Goal: Task Accomplishment & Management: Use online tool/utility

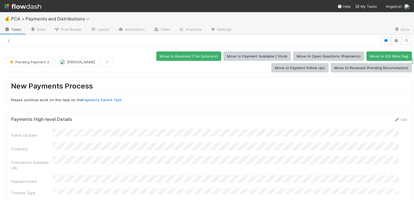
scroll to position [228, 0]
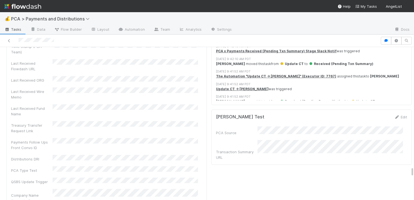
scroll to position [3514, 0]
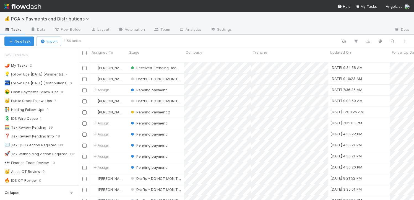
scroll to position [4, 4]
click at [38, 101] on div "👑 Public Stock Follow-Ups" at bounding box center [28, 100] width 48 height 7
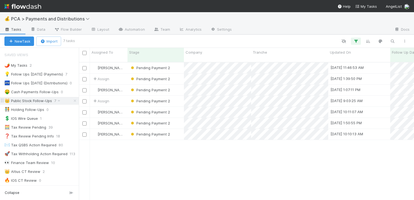
scroll to position [138, 331]
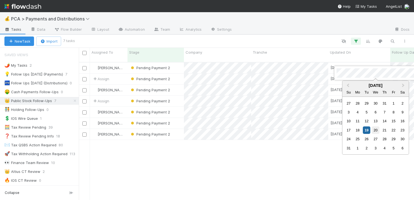
click at [376, 130] on div "20" at bounding box center [375, 129] width 7 height 7
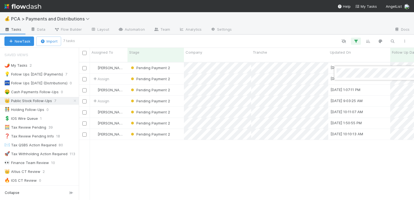
click at [305, 38] on div at bounding box center [207, 100] width 414 height 200
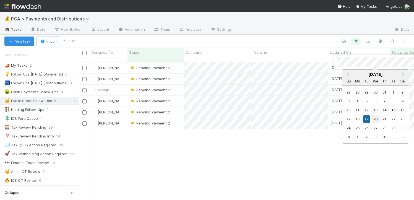
click at [376, 119] on div "20" at bounding box center [375, 118] width 7 height 7
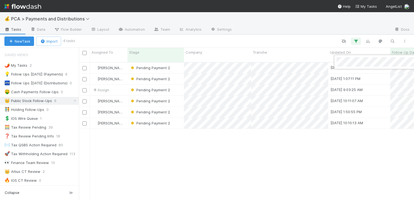
click at [286, 38] on div at bounding box center [207, 100] width 414 height 200
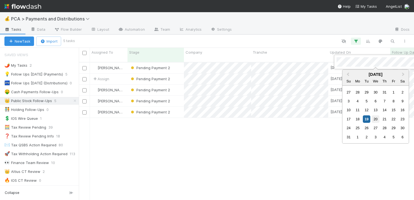
click at [376, 119] on div "20" at bounding box center [375, 118] width 7 height 7
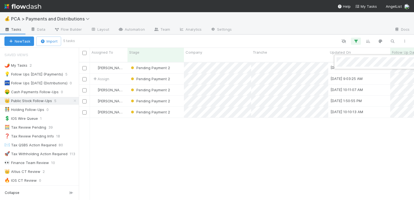
click at [254, 39] on div at bounding box center [207, 100] width 414 height 200
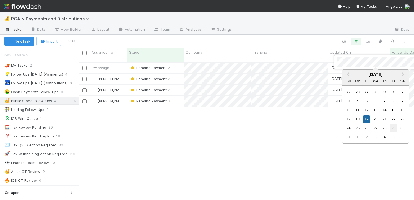
click at [393, 128] on div "29" at bounding box center [393, 127] width 7 height 7
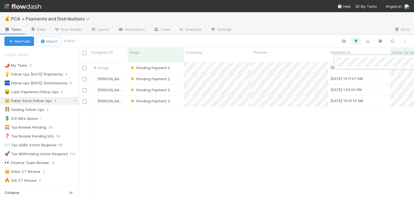
click at [338, 136] on div at bounding box center [207, 100] width 414 height 200
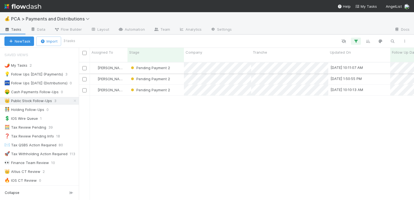
click at [175, 64] on div "Pending Payment 2" at bounding box center [155, 67] width 56 height 11
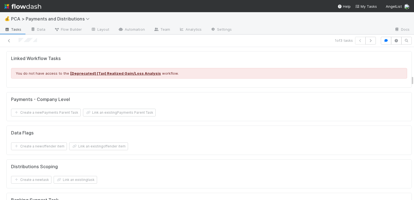
scroll to position [897, 0]
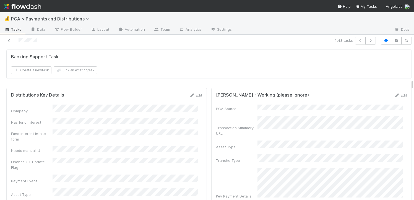
click at [198, 92] on div "Distributions Key Details Edit" at bounding box center [106, 95] width 199 height 6
click at [195, 93] on link "Edit" at bounding box center [195, 95] width 13 height 4
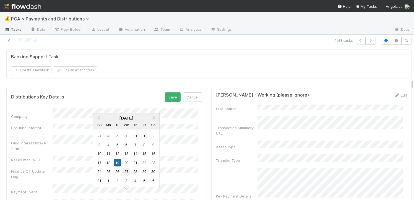
click at [126, 174] on div "27" at bounding box center [125, 171] width 7 height 7
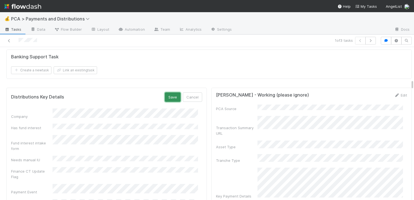
click at [174, 92] on button "Save" at bounding box center [173, 96] width 16 height 9
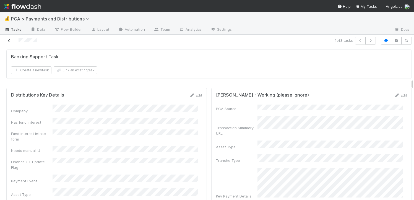
click at [10, 38] on link at bounding box center [9, 41] width 6 height 6
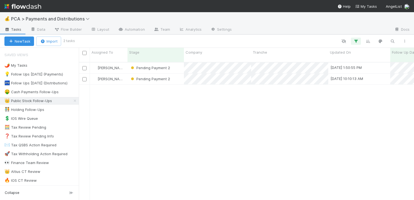
scroll to position [138, 331]
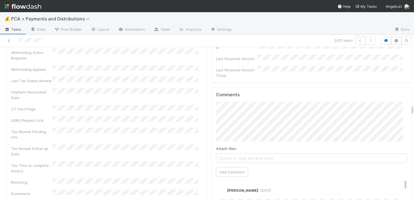
scroll to position [1787, 0]
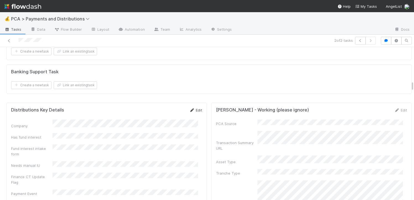
click at [195, 112] on link "Edit" at bounding box center [195, 110] width 13 height 4
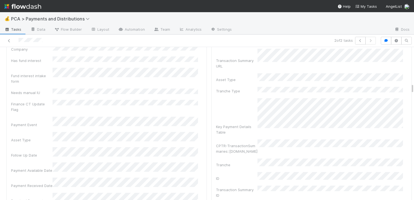
scroll to position [1033, 0]
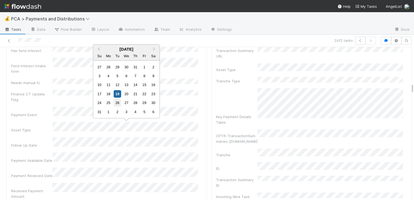
click at [119, 105] on div "26" at bounding box center [117, 102] width 7 height 7
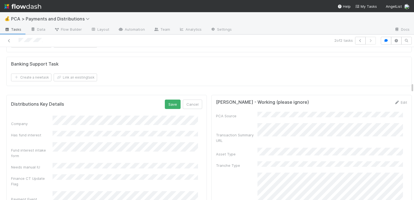
scroll to position [922, 0]
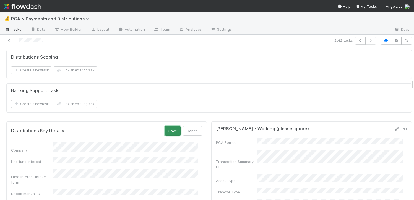
click at [171, 131] on button "Save" at bounding box center [173, 130] width 16 height 9
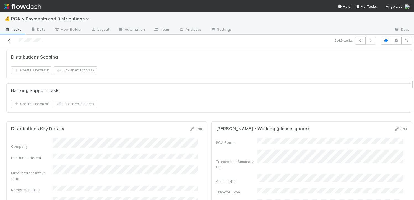
click at [8, 42] on link at bounding box center [9, 41] width 6 height 6
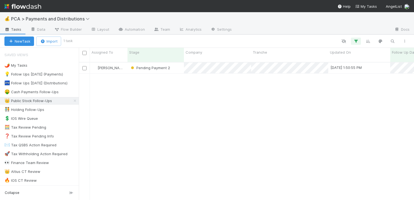
scroll to position [138, 331]
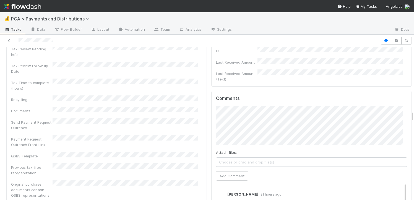
scroll to position [1826, 0]
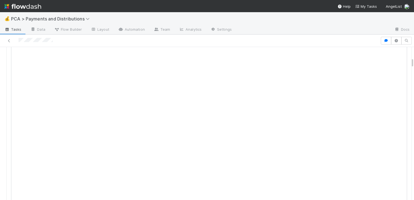
scroll to position [245, 0]
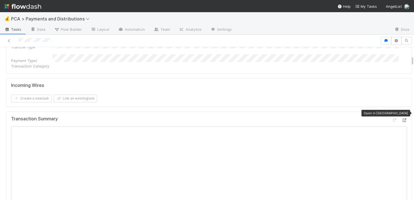
click at [401, 118] on icon at bounding box center [404, 120] width 6 height 4
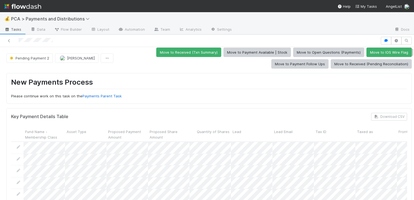
scroll to position [0, 0]
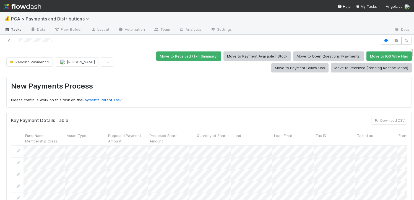
click at [101, 56] on div "Pending Payment 2 Michael Guidi Move to Received (Txn Summary) Move to Payment …" at bounding box center [208, 61] width 405 height 21
click at [104, 62] on button "button" at bounding box center [107, 61] width 13 height 9
click at [103, 48] on div "Duplicate Delete" at bounding box center [207, 100] width 414 height 200
click at [102, 59] on button "button" at bounding box center [107, 61] width 13 height 9
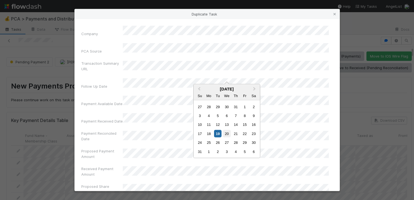
click at [225, 137] on div "20" at bounding box center [226, 133] width 7 height 7
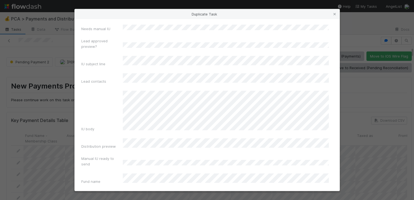
scroll to position [2238, 0]
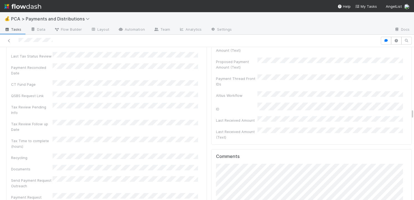
scroll to position [1805, 0]
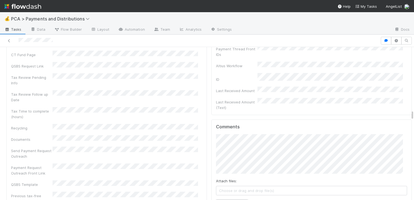
click at [227, 200] on button "Add Comment" at bounding box center [232, 204] width 32 height 9
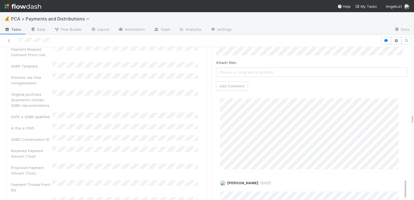
scroll to position [0, 2]
click at [396, 83] on div "David Bodell 5 months ago Edit Delete" at bounding box center [311, 126] width 195 height 86
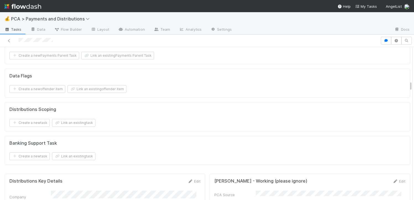
scroll to position [971, 0]
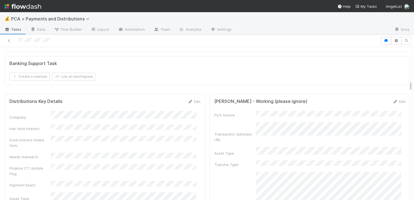
click at [191, 99] on link "Edit" at bounding box center [193, 101] width 13 height 4
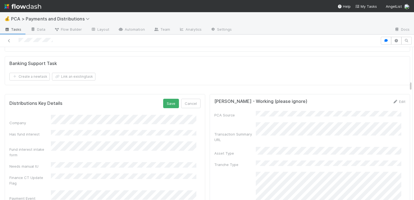
click at [164, 100] on button "Save" at bounding box center [171, 103] width 16 height 9
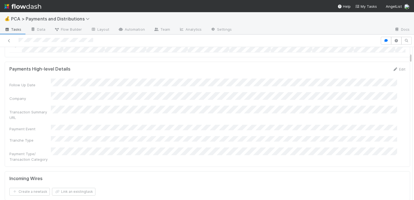
scroll to position [208, 0]
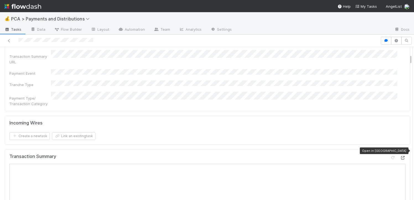
click at [400, 156] on icon at bounding box center [403, 158] width 6 height 4
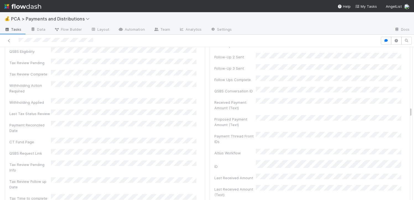
scroll to position [1795, 0]
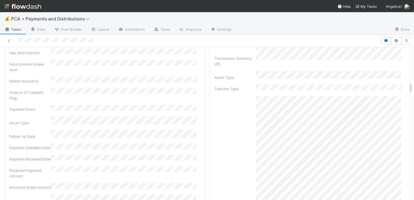
scroll to position [994, 0]
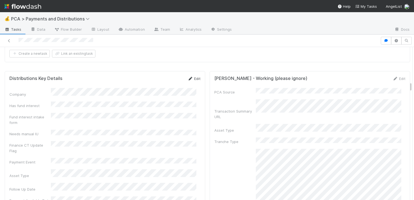
click at [189, 76] on link "Edit" at bounding box center [193, 78] width 13 height 4
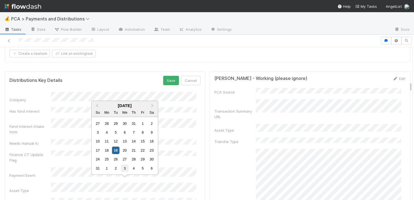
click at [123, 168] on div "3" at bounding box center [124, 167] width 7 height 7
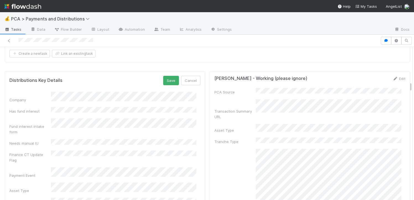
click at [167, 77] on button "Save" at bounding box center [171, 80] width 16 height 9
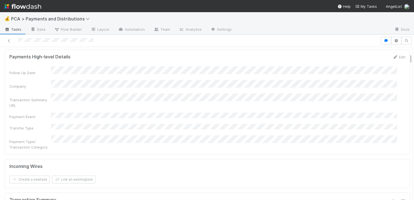
scroll to position [0, 0]
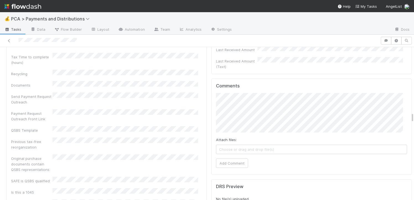
scroll to position [1794, 0]
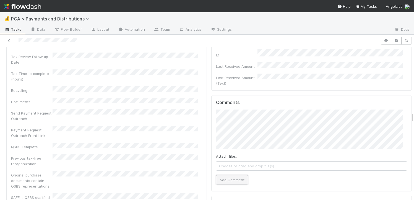
click at [226, 175] on button "Add Comment" at bounding box center [232, 179] width 32 height 9
click at [221, 117] on div "Attach files: Choose or drag and drop file(s) Add Comment" at bounding box center [311, 146] width 191 height 75
click at [221, 175] on button "Add Comment" at bounding box center [232, 179] width 32 height 9
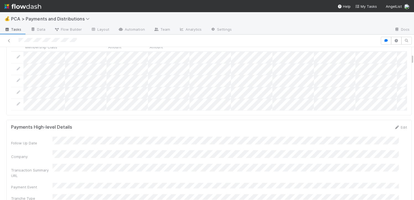
scroll to position [0, 0]
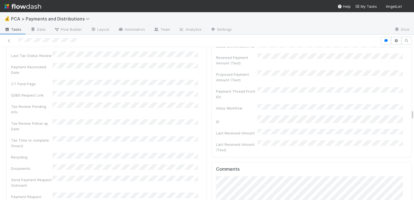
scroll to position [1732, 0]
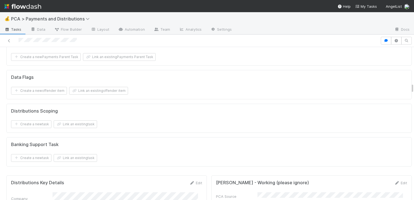
scroll to position [595, 0]
